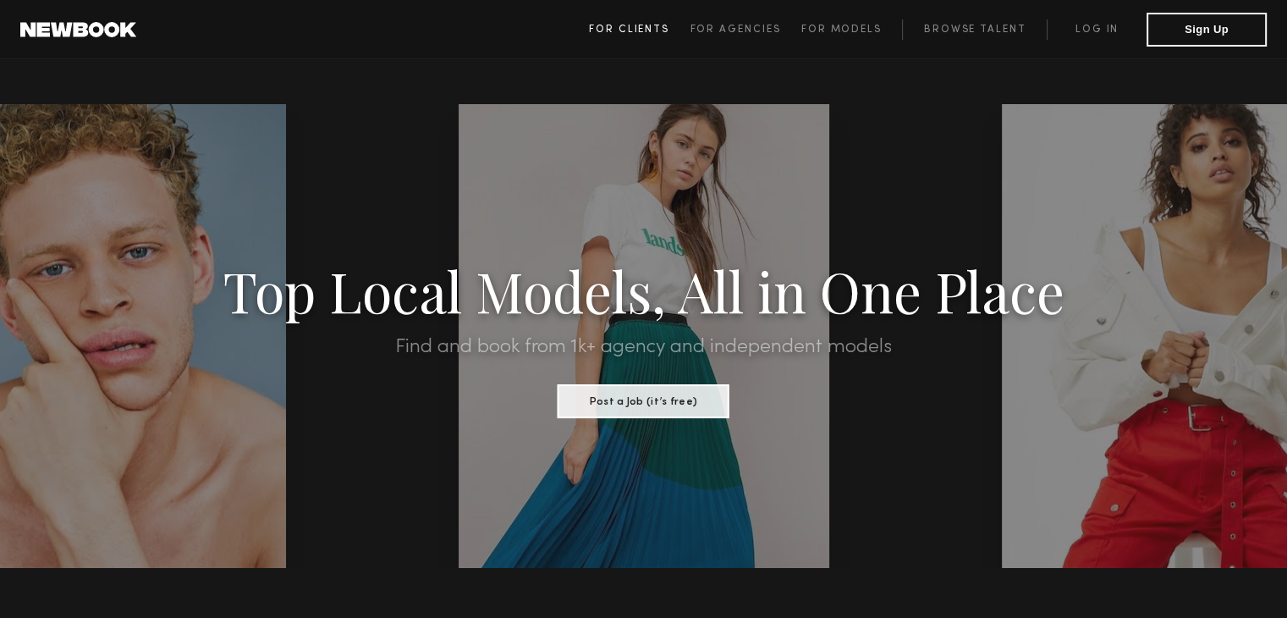
click at [665, 33] on span "For Clients" at bounding box center [629, 30] width 80 height 10
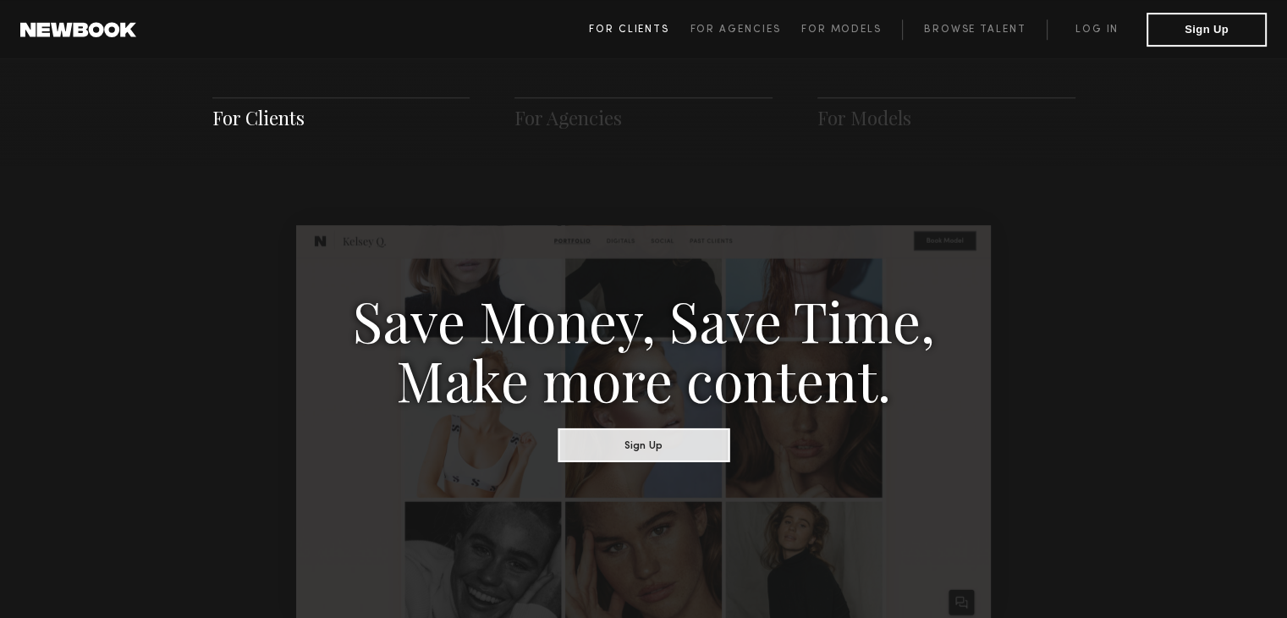
scroll to position [845, 0]
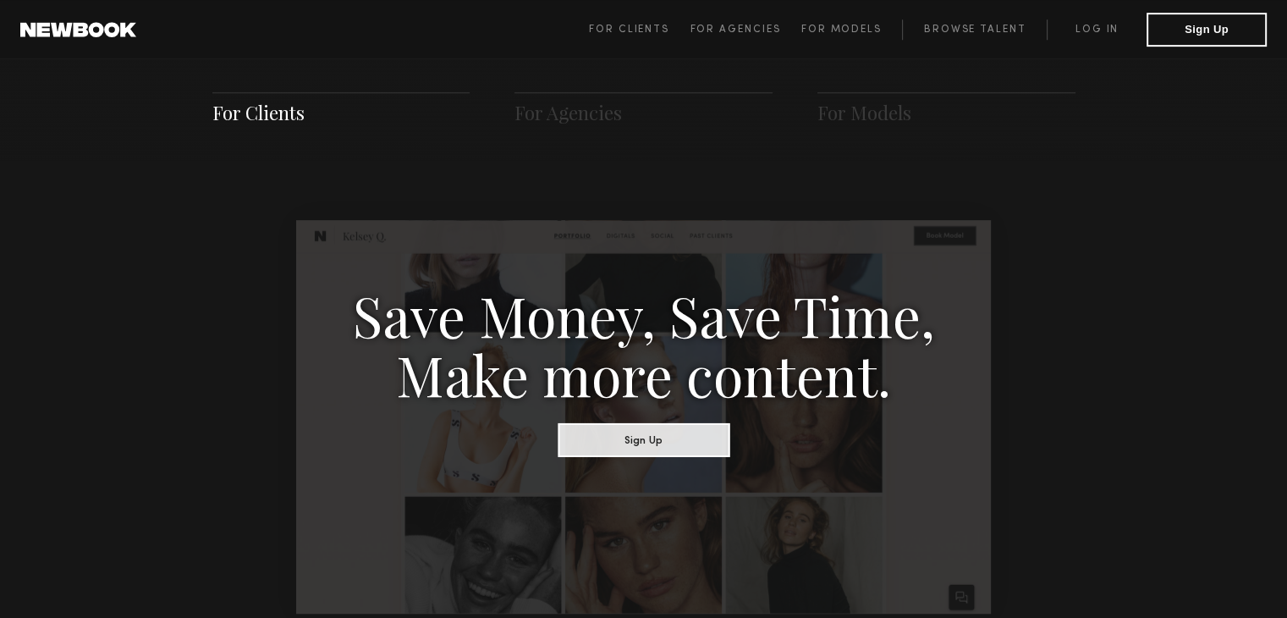
click at [748, 18] on span "For Clients For Agencies For Models Browse Talent Log in Sign Up" at bounding box center [928, 30] width 678 height 34
click at [819, 28] on span "For Models" at bounding box center [842, 30] width 80 height 10
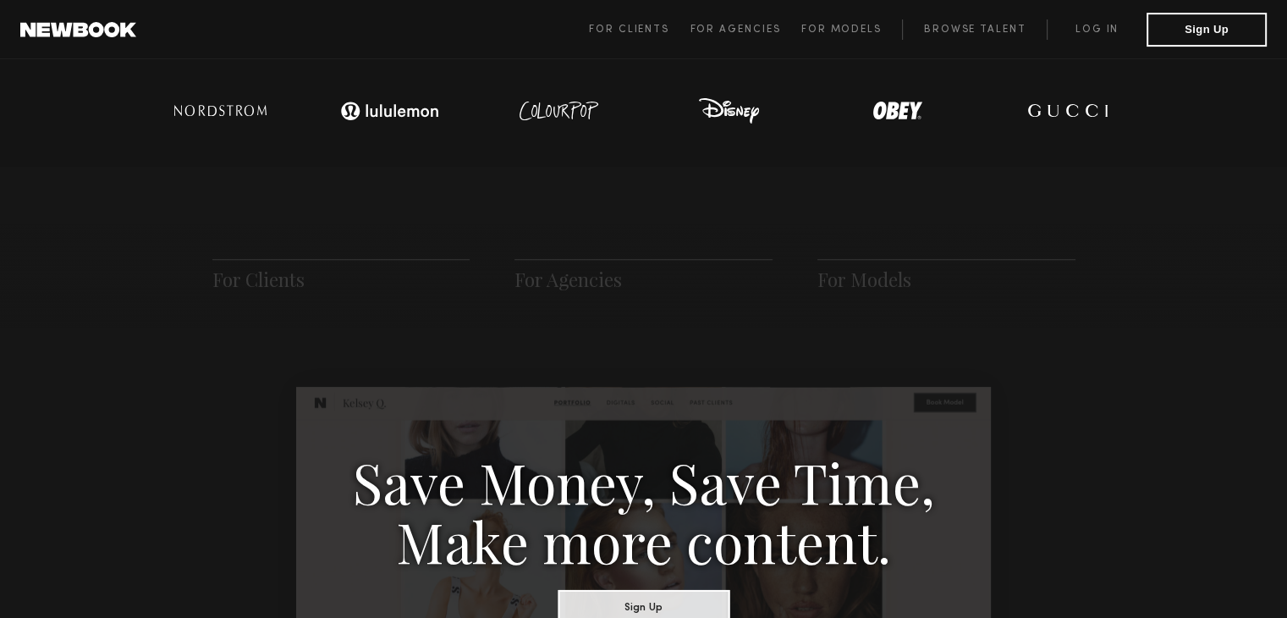
scroll to position [846, 0]
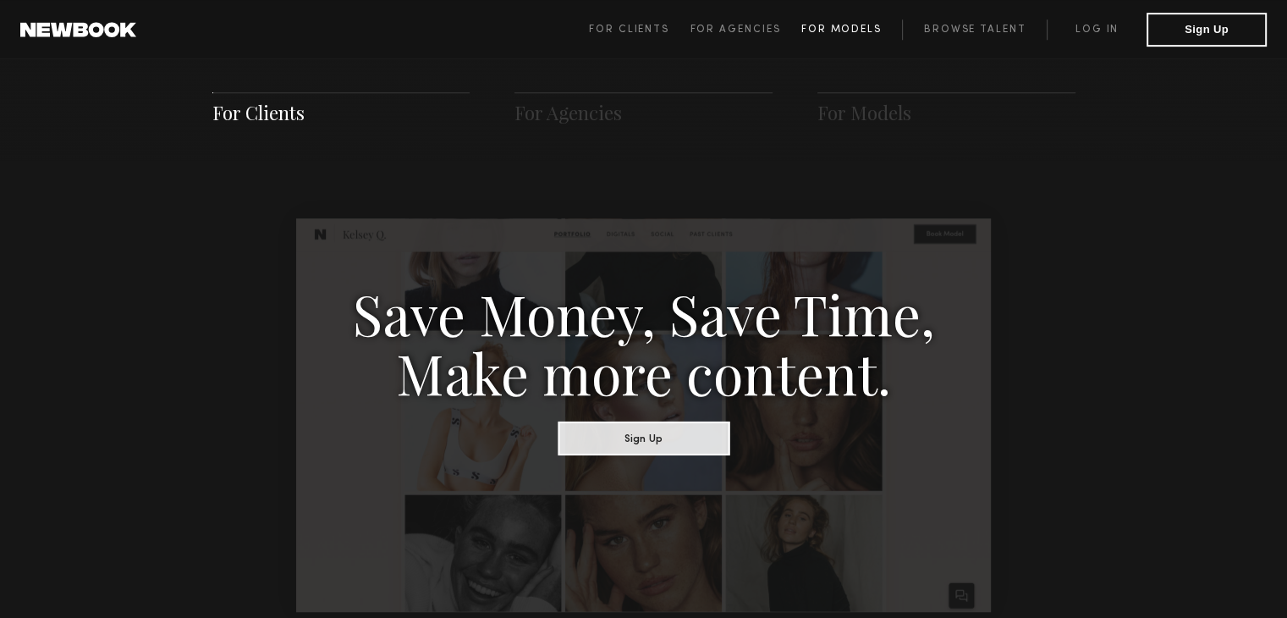
click at [834, 37] on link "For Models" at bounding box center [853, 29] width 102 height 20
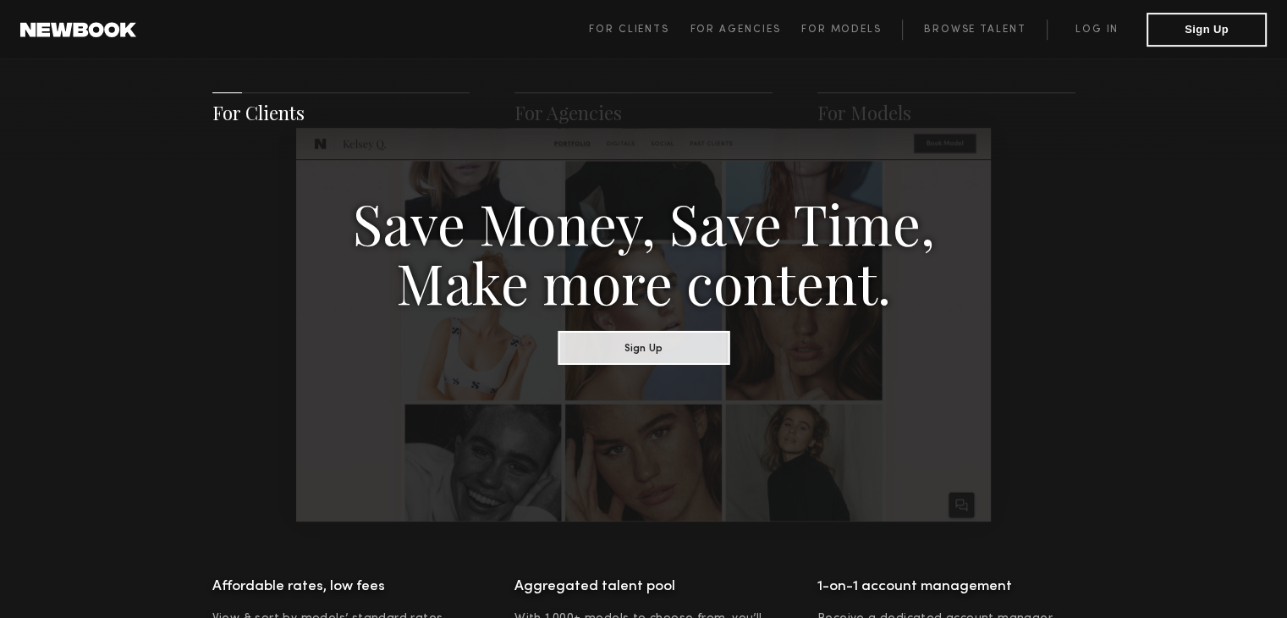
scroll to position [931, 0]
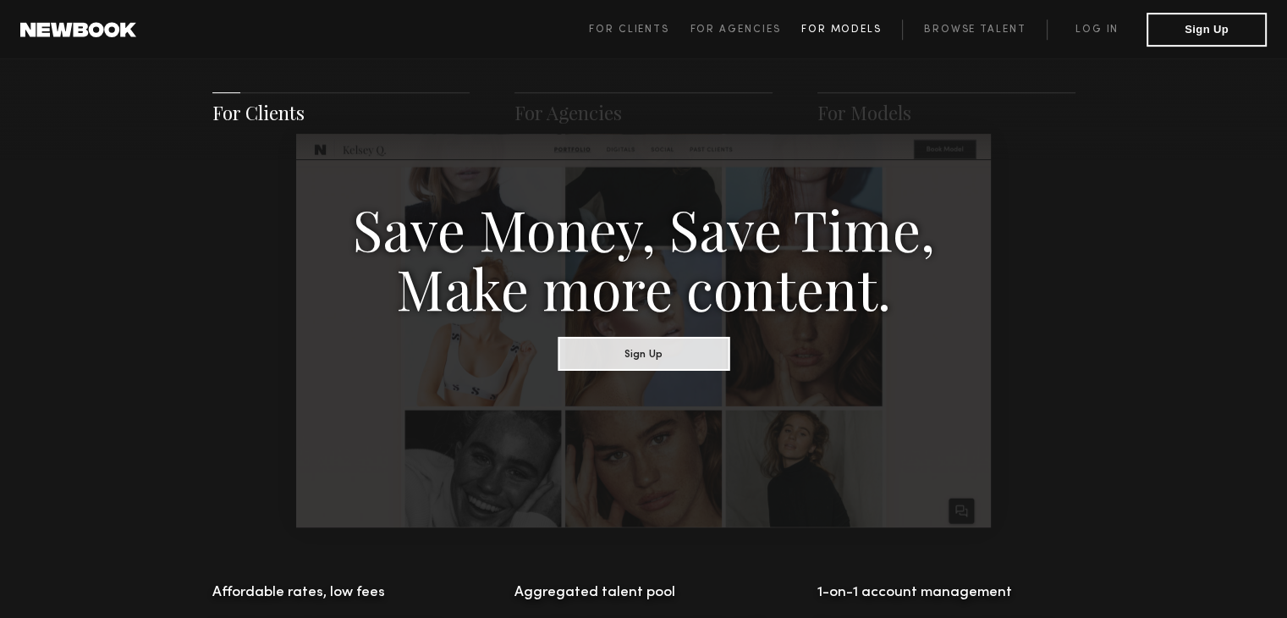
click at [849, 25] on span "For Models" at bounding box center [842, 30] width 80 height 10
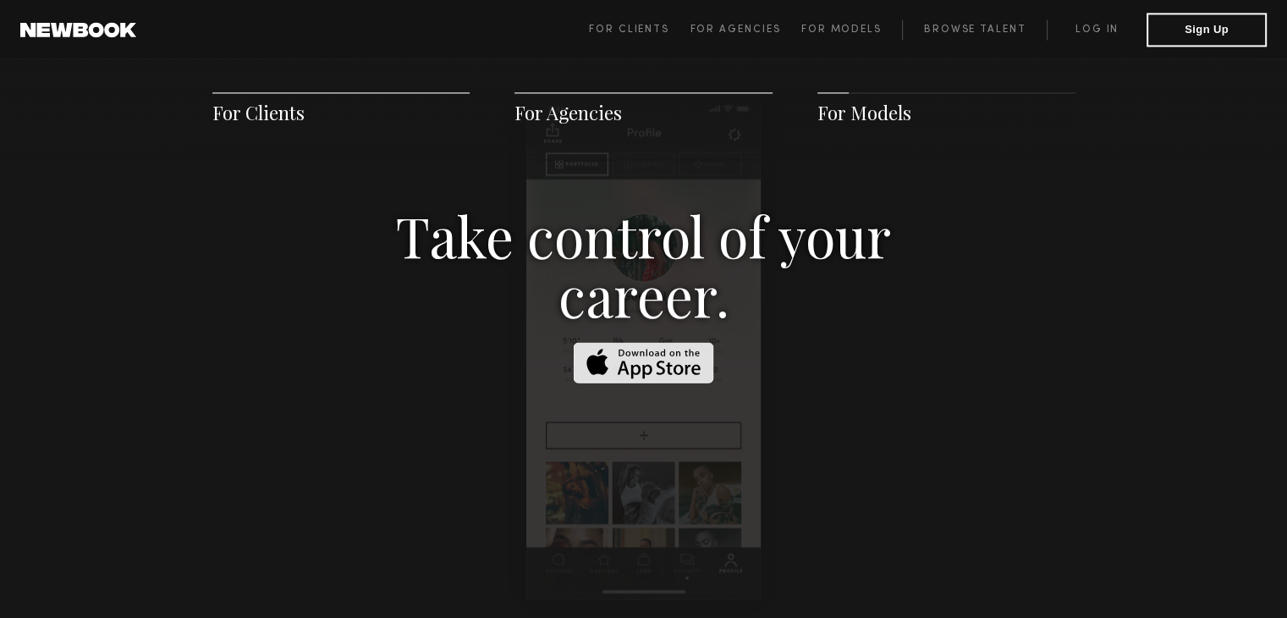
scroll to position [2604, 0]
